Goal: Task Accomplishment & Management: Manage account settings

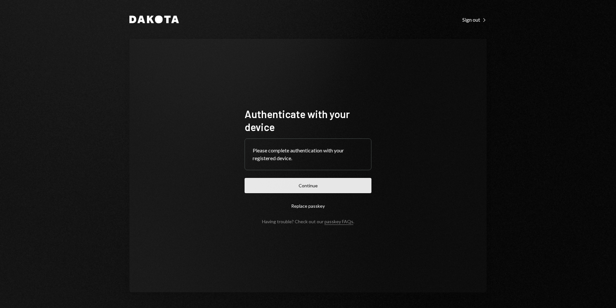
click at [273, 187] on button "Continue" at bounding box center [308, 185] width 127 height 15
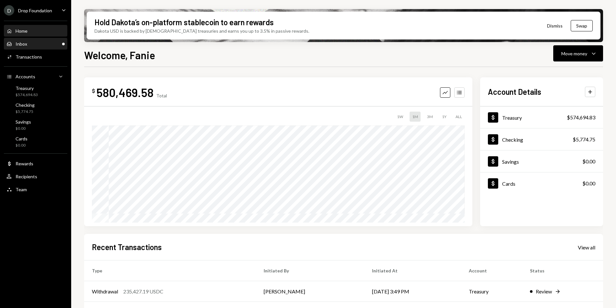
click at [33, 43] on div "Inbox Inbox" at bounding box center [35, 44] width 58 height 6
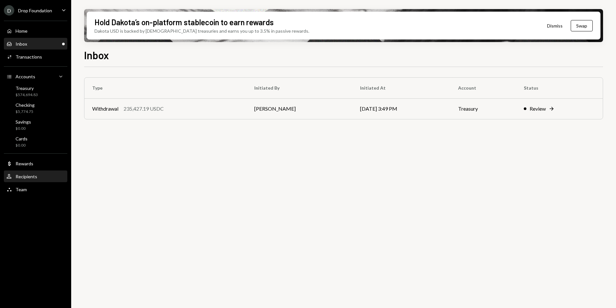
click at [27, 175] on div "Recipients" at bounding box center [27, 177] width 22 height 6
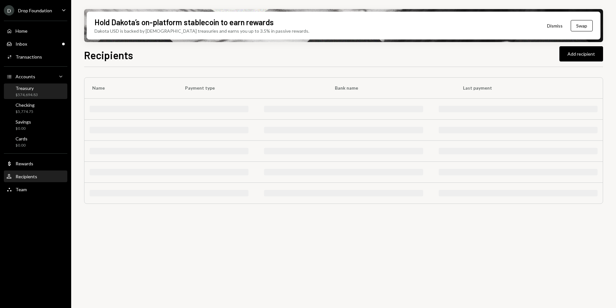
click at [31, 87] on div "Treasury" at bounding box center [27, 88] width 22 height 6
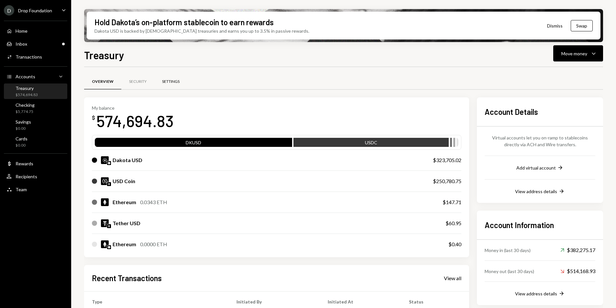
click at [173, 82] on div "Settings" at bounding box center [170, 82] width 17 height 6
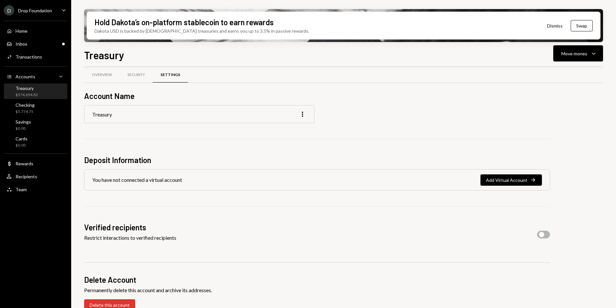
scroll to position [14, 0]
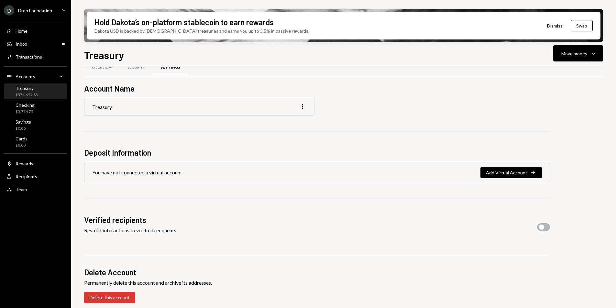
click at [140, 65] on div "Treasury Move money Caret Down Overview Security Settings Account Name Treasury…" at bounding box center [343, 196] width 519 height 299
click at [141, 67] on div "Security" at bounding box center [135, 68] width 17 height 6
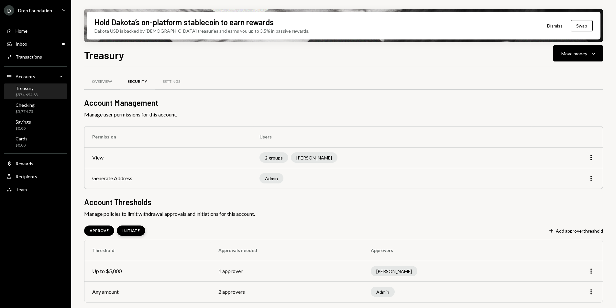
click at [134, 230] on div "INITIATE" at bounding box center [130, 231] width 17 height 6
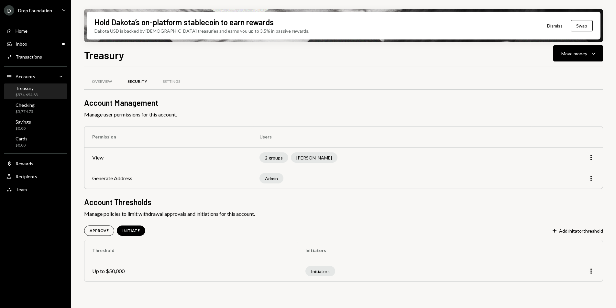
click at [327, 202] on h2 "Account Thresholds" at bounding box center [343, 202] width 519 height 11
click at [173, 58] on div "Treasury Move money Caret Down" at bounding box center [343, 54] width 519 height 14
click at [27, 38] on link "Inbox Inbox" at bounding box center [35, 44] width 63 height 12
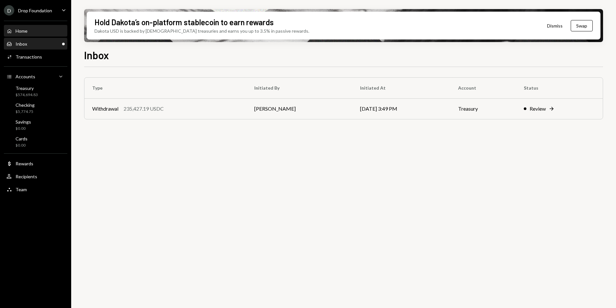
click at [28, 32] on div "Home Home" at bounding box center [35, 31] width 58 height 6
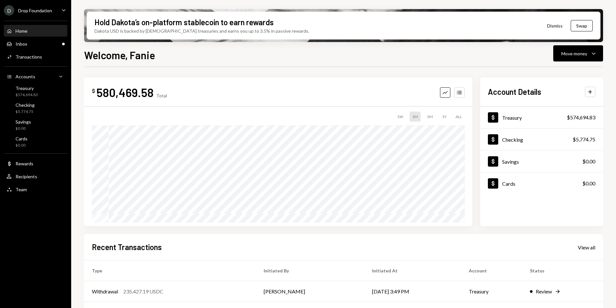
click at [27, 5] on ul "D Drop Foundation Caret Down Home Home Inbox Inbox Activities Transactions Acco…" at bounding box center [35, 98] width 71 height 196
click at [29, 8] on div "Drop Foundation" at bounding box center [35, 11] width 34 height 6
